Goal: Task Accomplishment & Management: Manage account settings

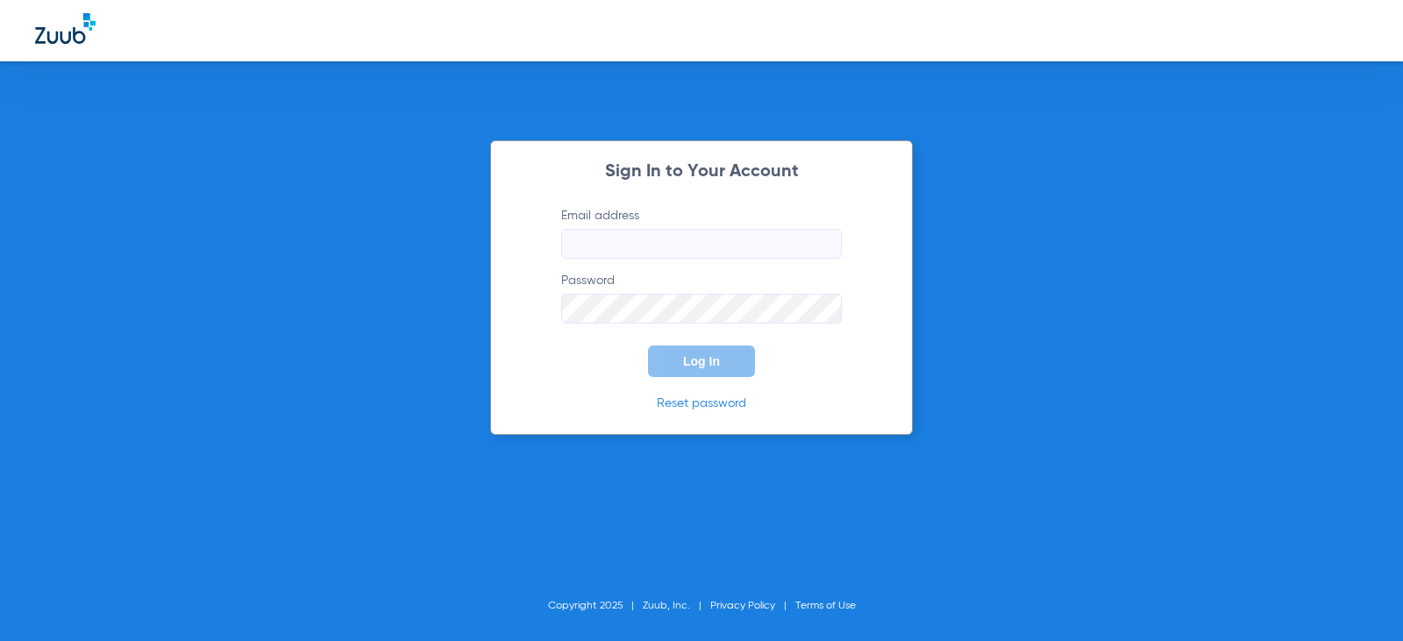
click at [590, 221] on label "Email address" at bounding box center [701, 233] width 281 height 52
click at [590, 229] on input "Email address" at bounding box center [701, 244] width 281 height 30
click at [615, 261] on form "Email address Password Log In" at bounding box center [701, 292] width 333 height 170
click at [627, 248] on input "Email address" at bounding box center [701, 244] width 281 height 30
